Goal: Information Seeking & Learning: Find specific fact

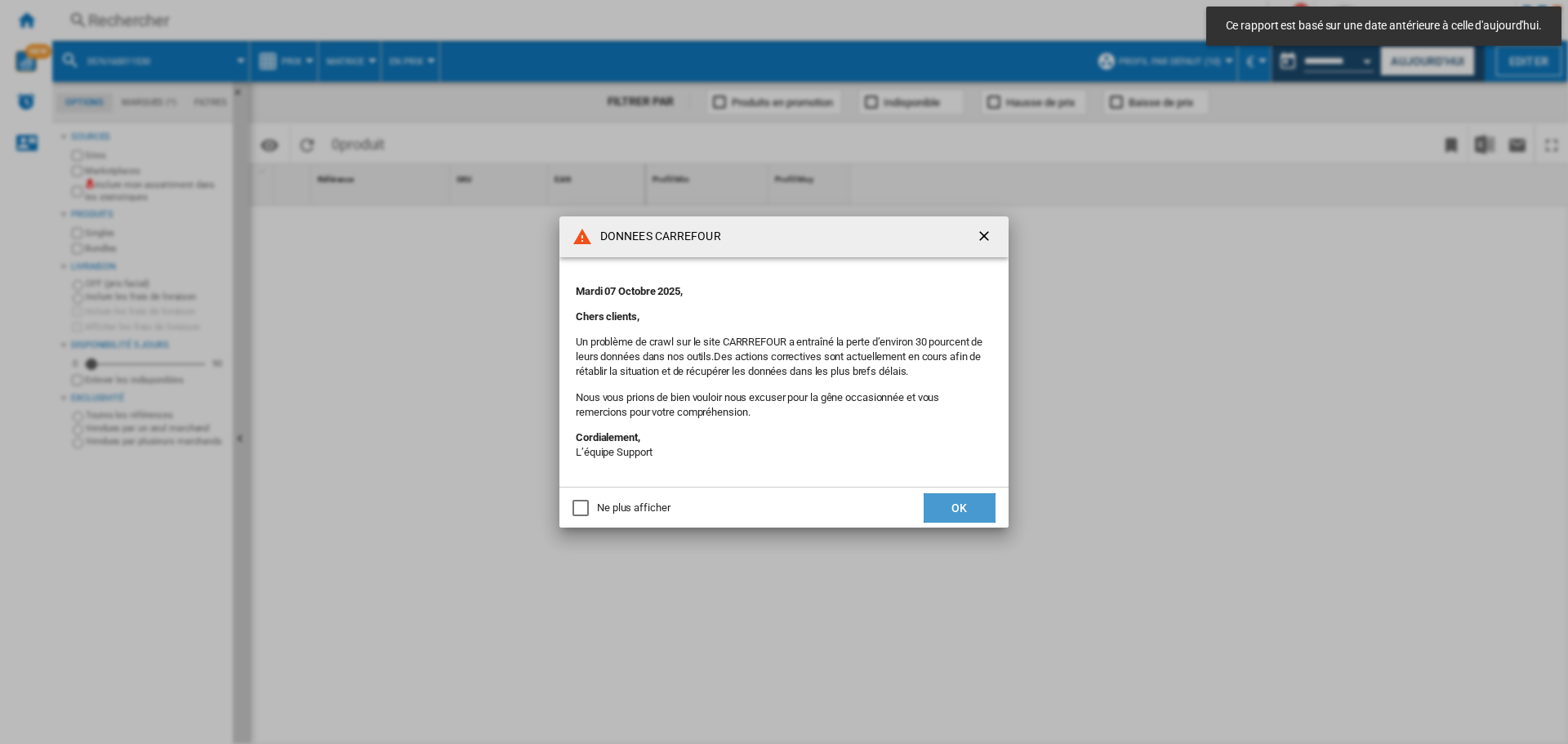
click at [940, 502] on button "OK" at bounding box center [959, 508] width 71 height 29
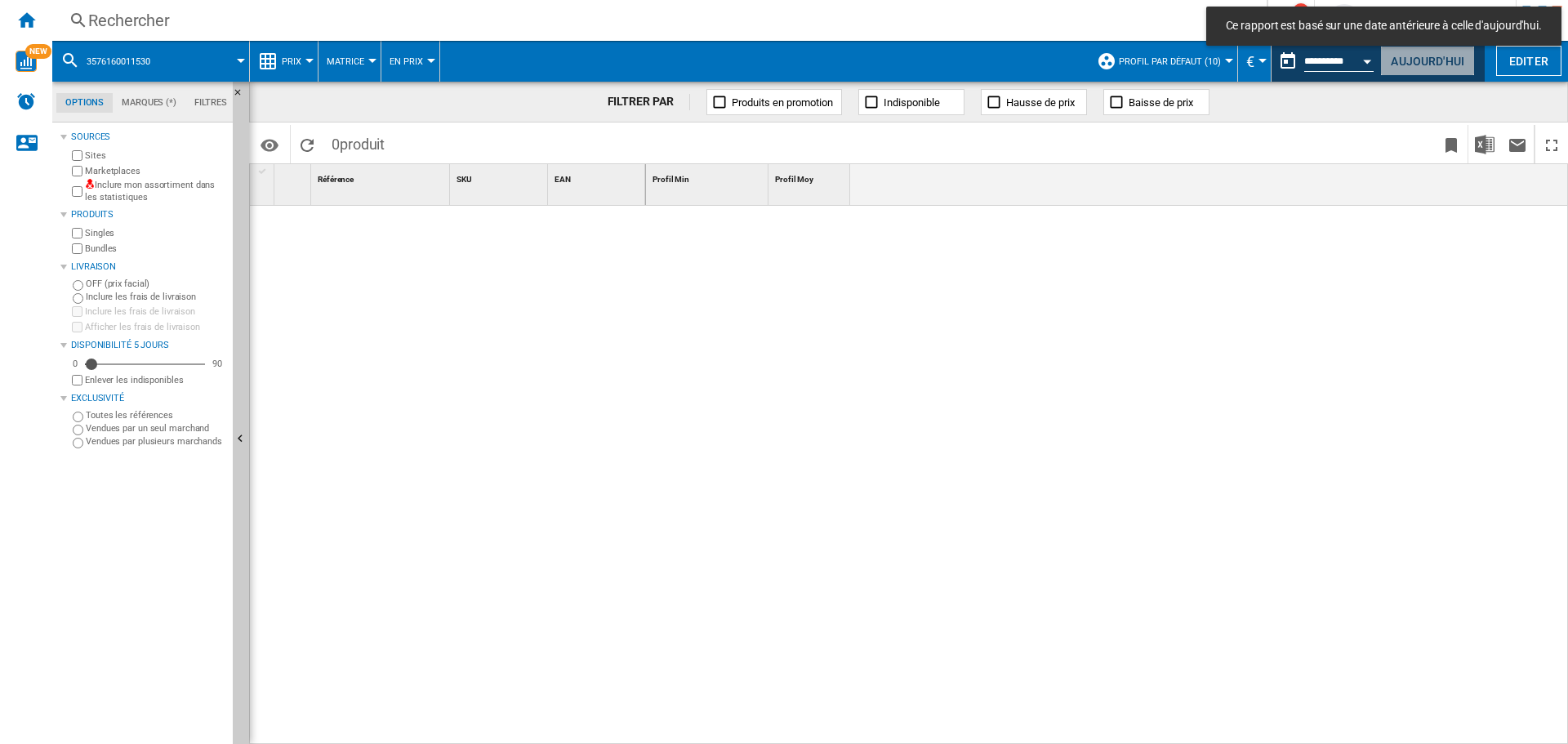
click at [1409, 67] on button "Aujourd'hui" at bounding box center [1428, 61] width 95 height 30
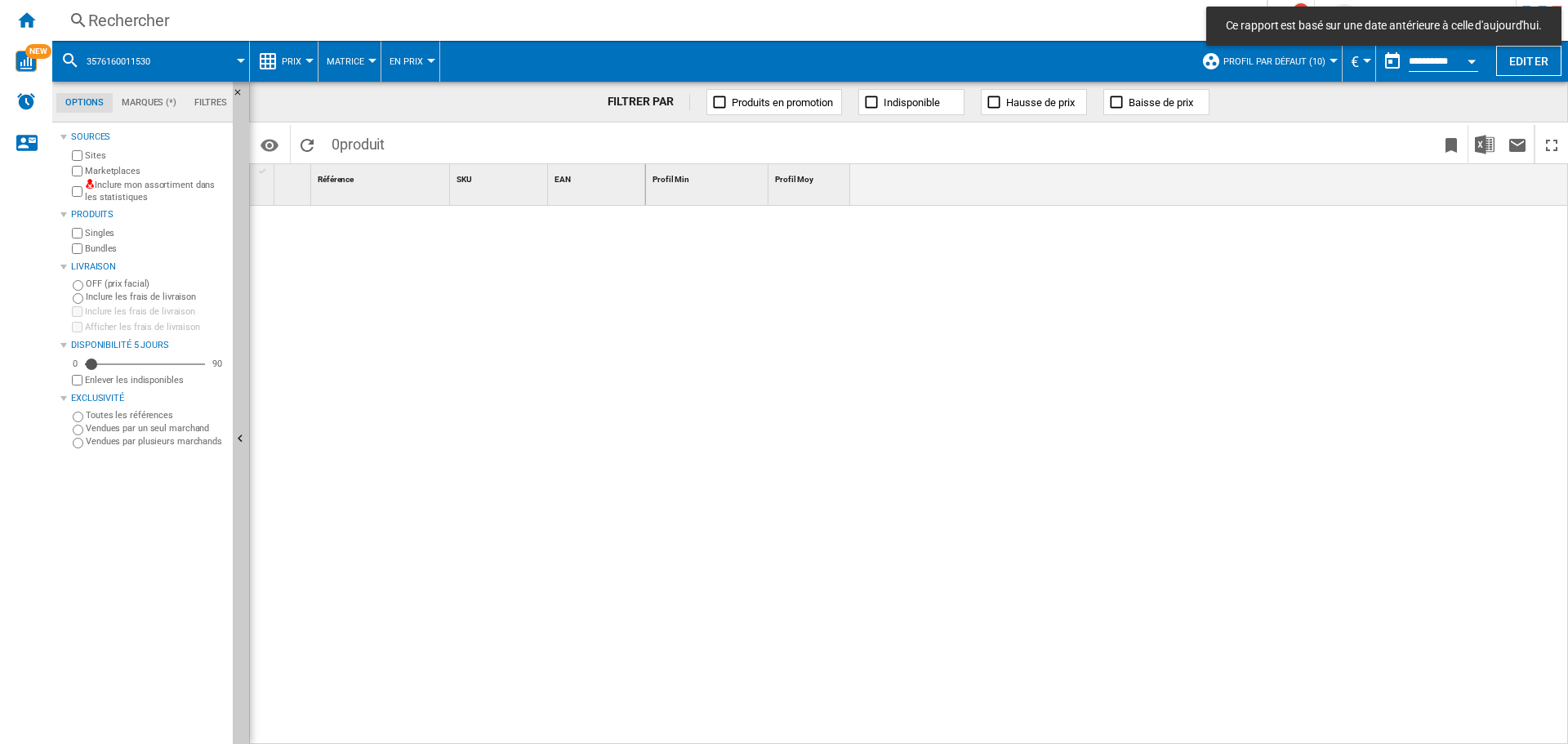
click at [333, 12] on div "Rechercher" at bounding box center [656, 21] width 1136 height 23
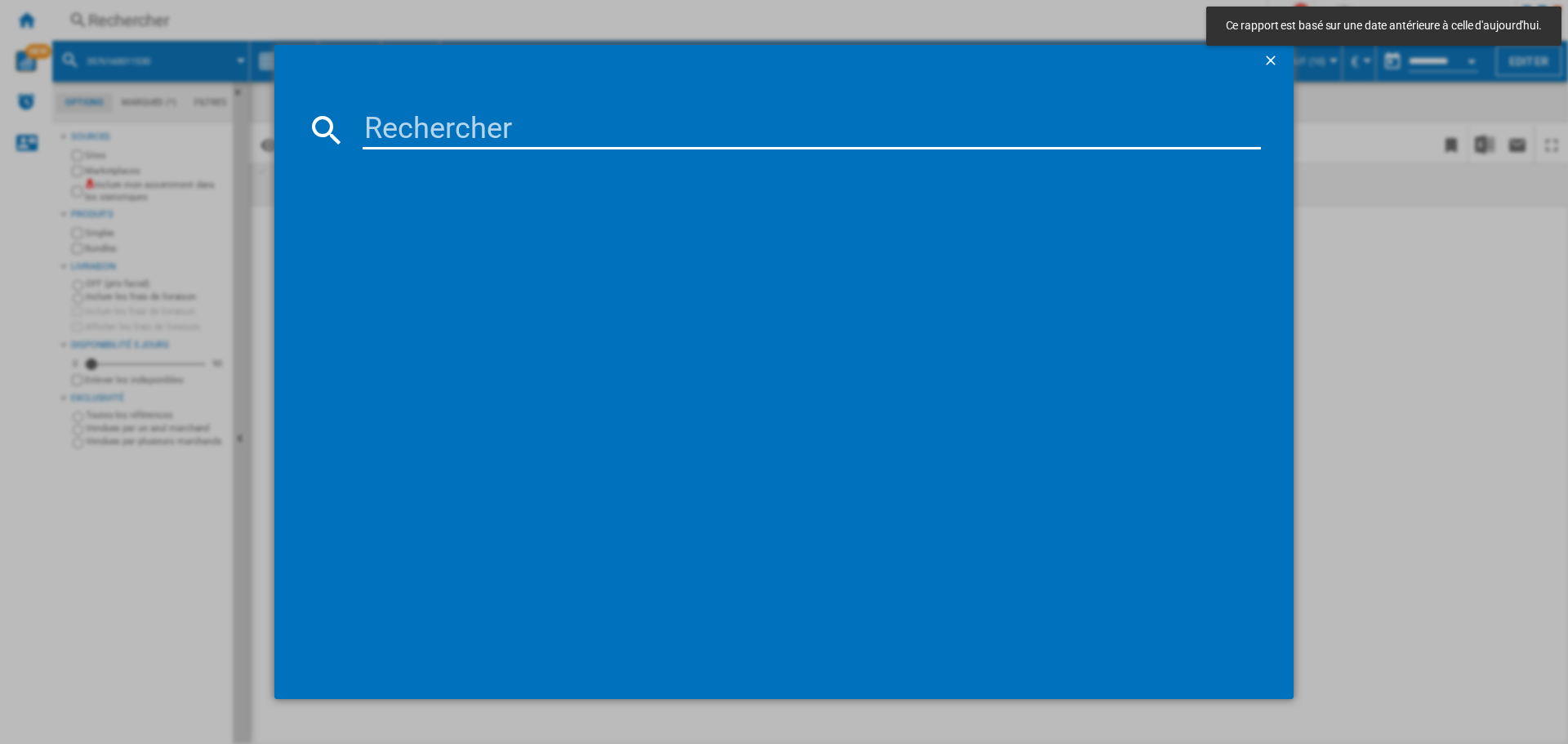
click at [494, 128] on input at bounding box center [811, 130] width 898 height 39
paste input "christophe@nexedis.fr>"
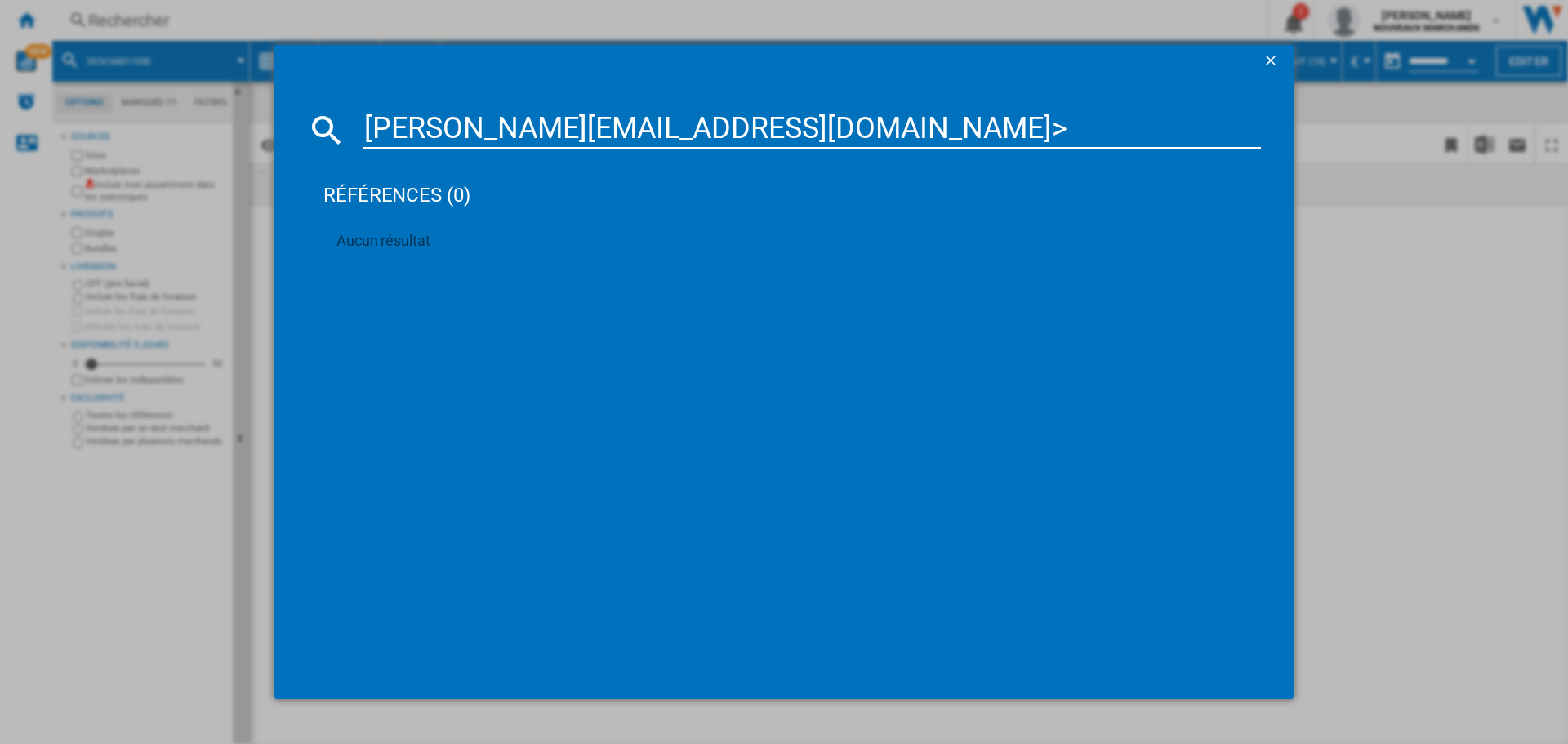
click at [579, 118] on input "christophe@nexedis.fr>" at bounding box center [811, 130] width 898 height 39
click at [577, 119] on input "christophe@nexedis.fr>" at bounding box center [811, 130] width 898 height 39
paste input "7332543823017"
type input "7332543823017"
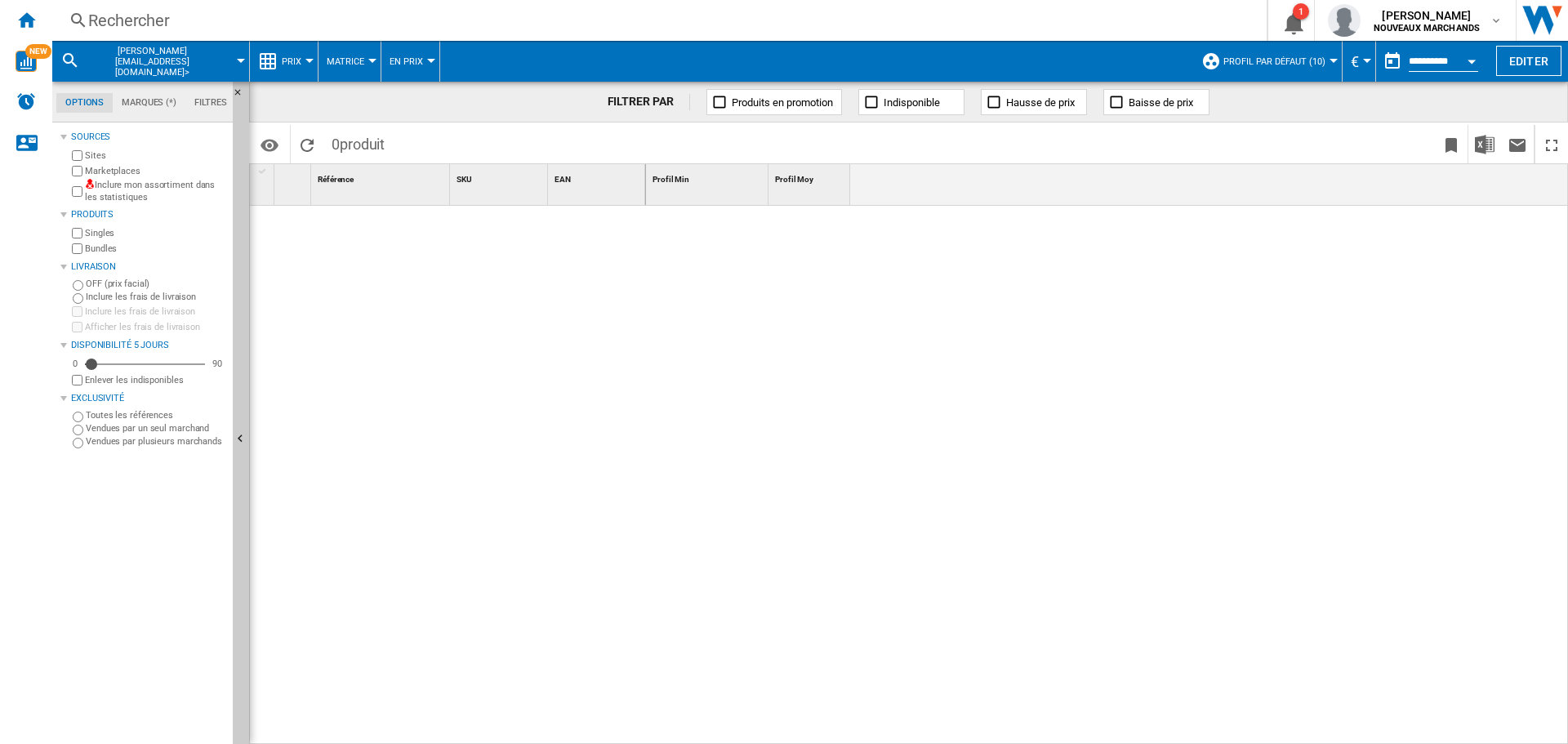
click at [215, 20] on div "Rechercher" at bounding box center [656, 21] width 1136 height 23
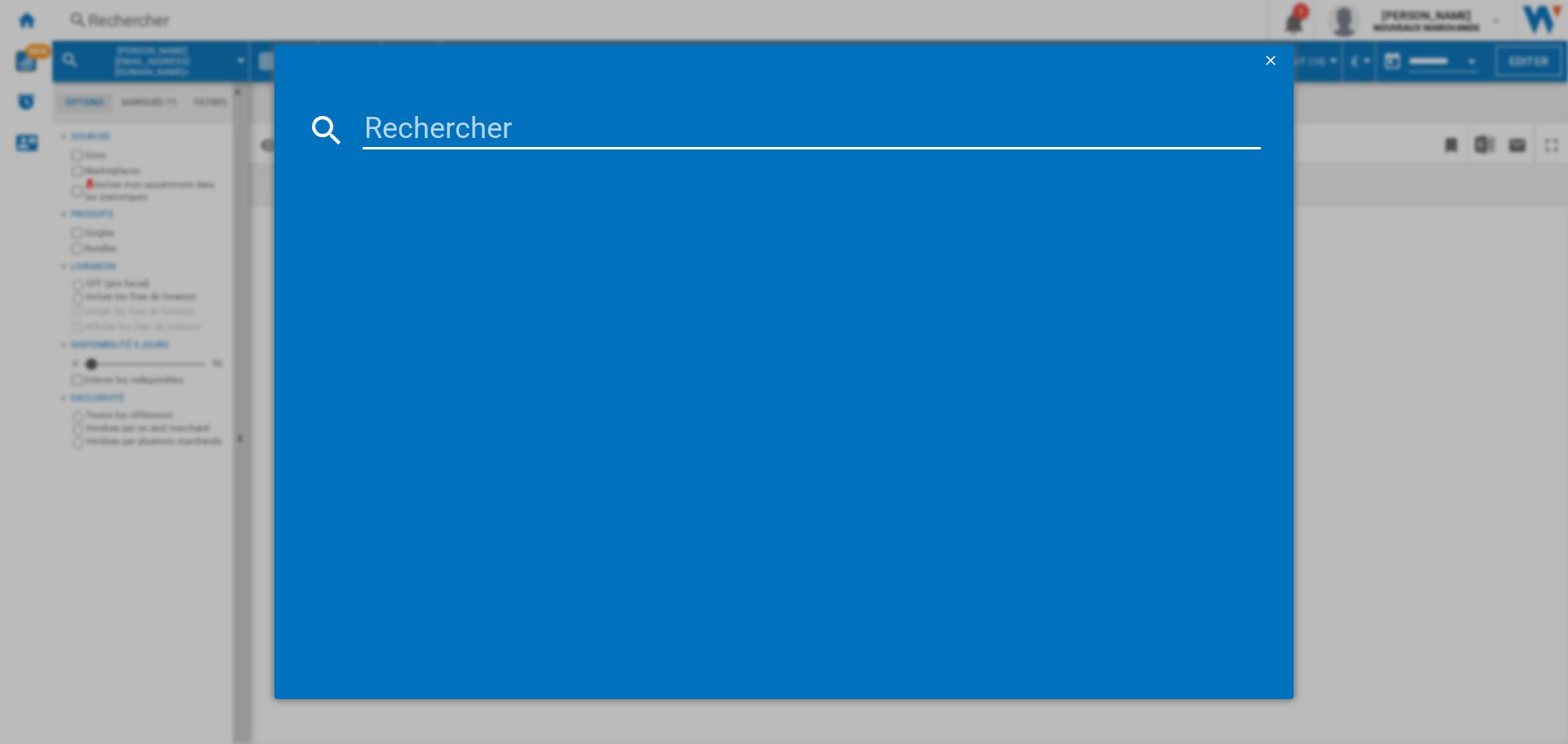
click at [517, 114] on input at bounding box center [811, 130] width 898 height 39
paste input "3168430785618"
type input "3168430785618"
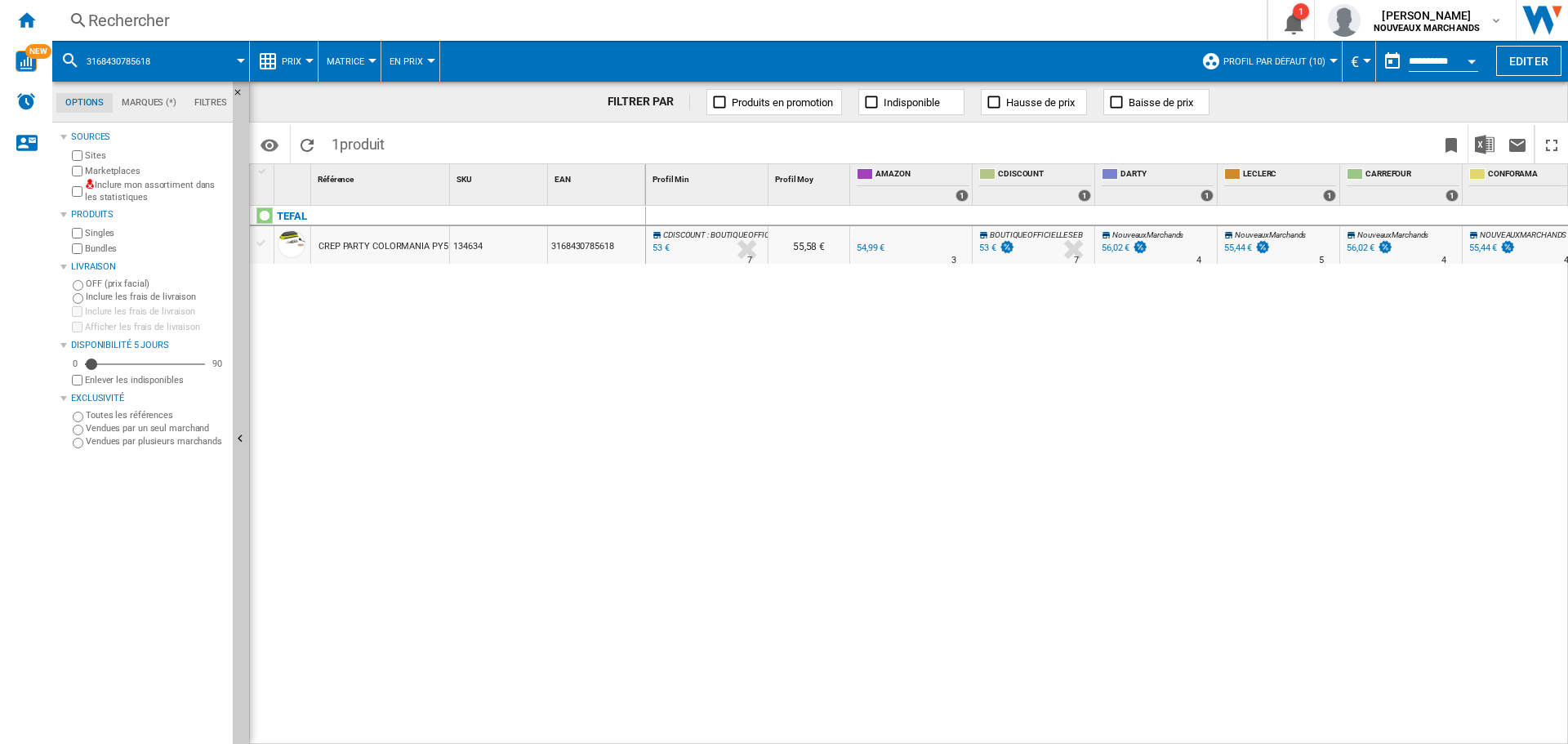
click at [660, 246] on div "53 €" at bounding box center [660, 249] width 20 height 17
click at [589, 282] on div "TEFAL CREP PARTY COLORMANIA PY559312 VERT 134634 3168430785618" at bounding box center [448, 471] width 396 height 530
